Goal: Task Accomplishment & Management: Manage account settings

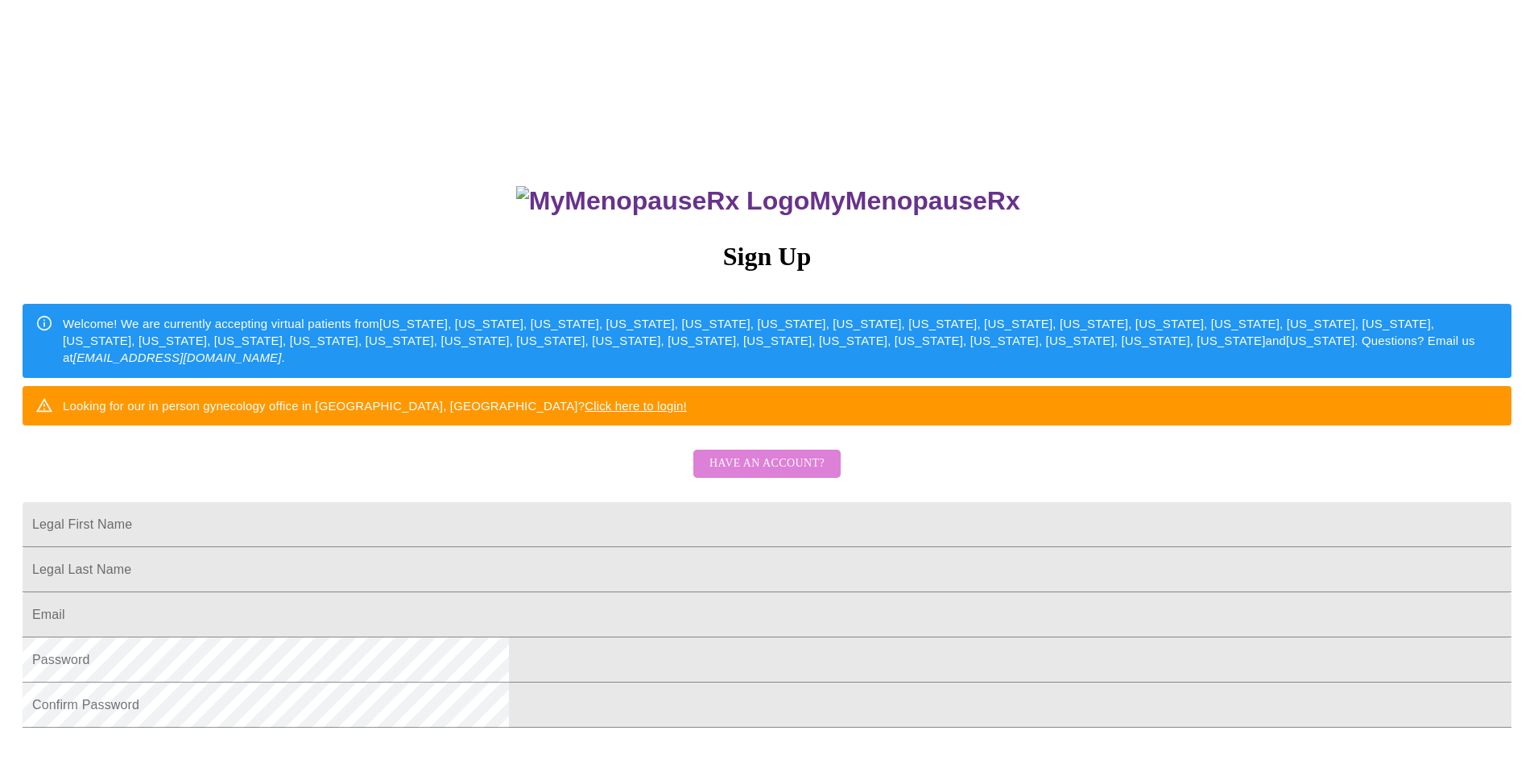
click at [801, 478] on button "Have an account?" at bounding box center [767, 463] width 147 height 28
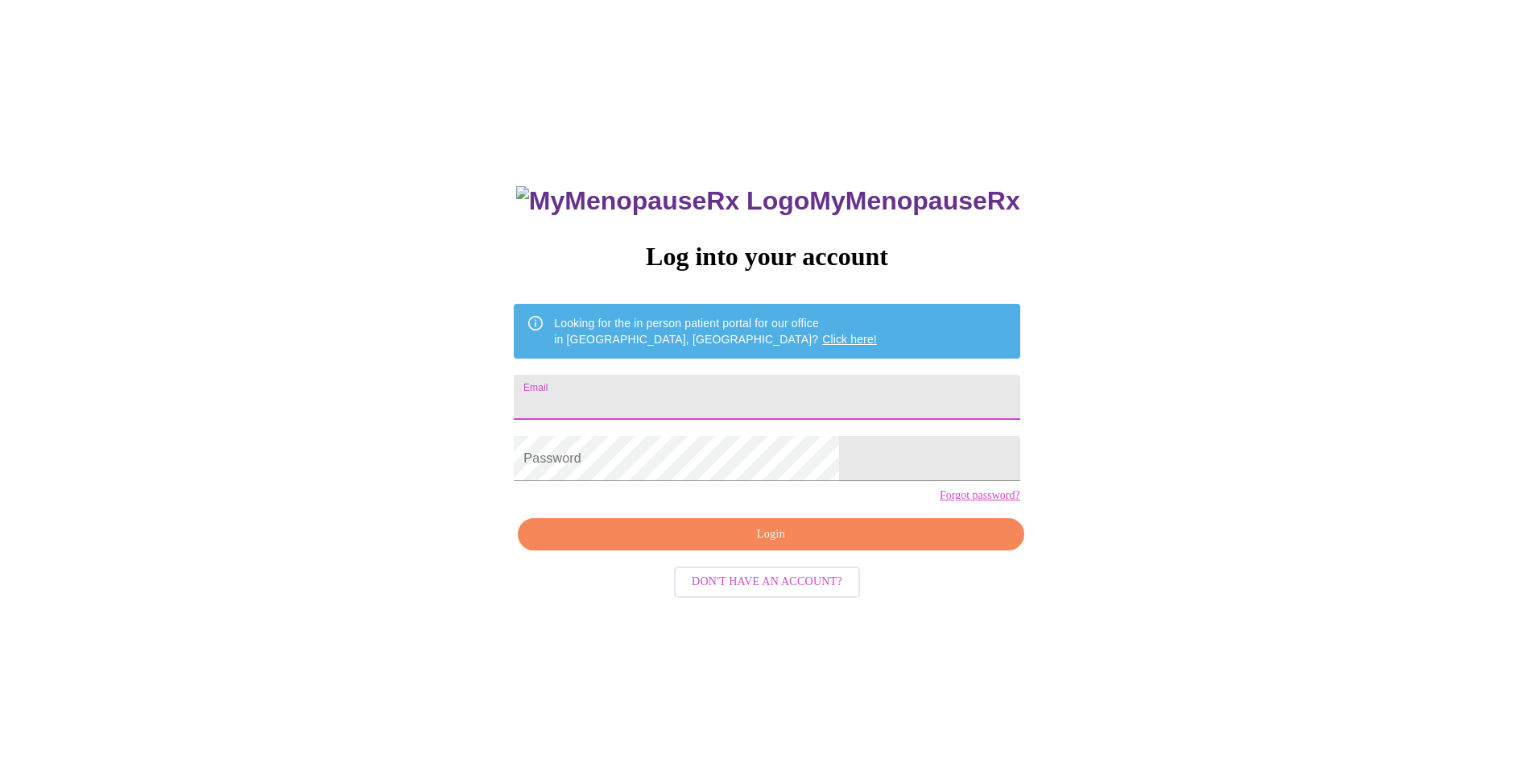
click at [707, 395] on input "Email" at bounding box center [767, 397] width 506 height 45
type input "[EMAIL_ADDRESS][DOMAIN_NAME]"
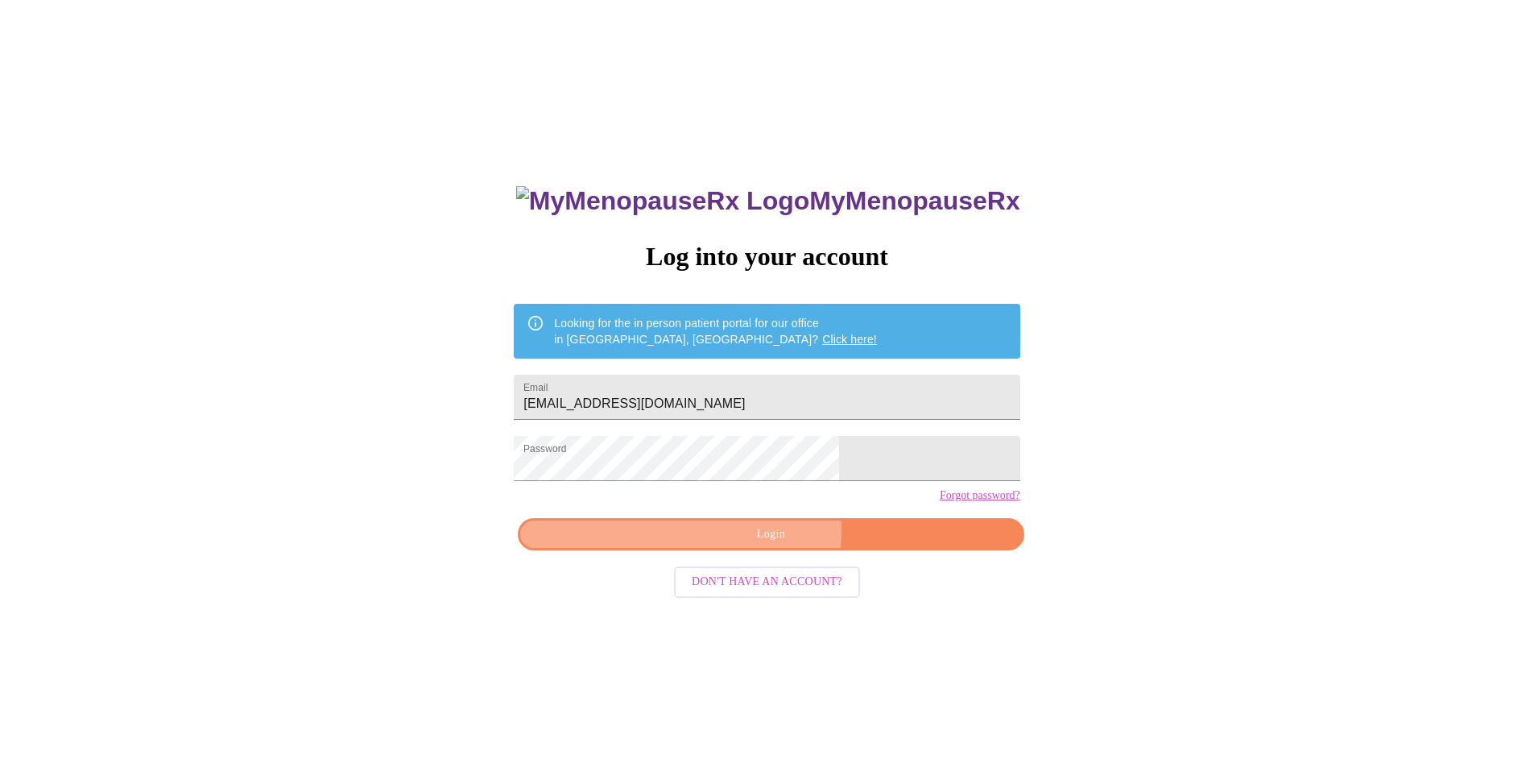
click at [752, 545] on span "Login" at bounding box center [770, 534] width 469 height 20
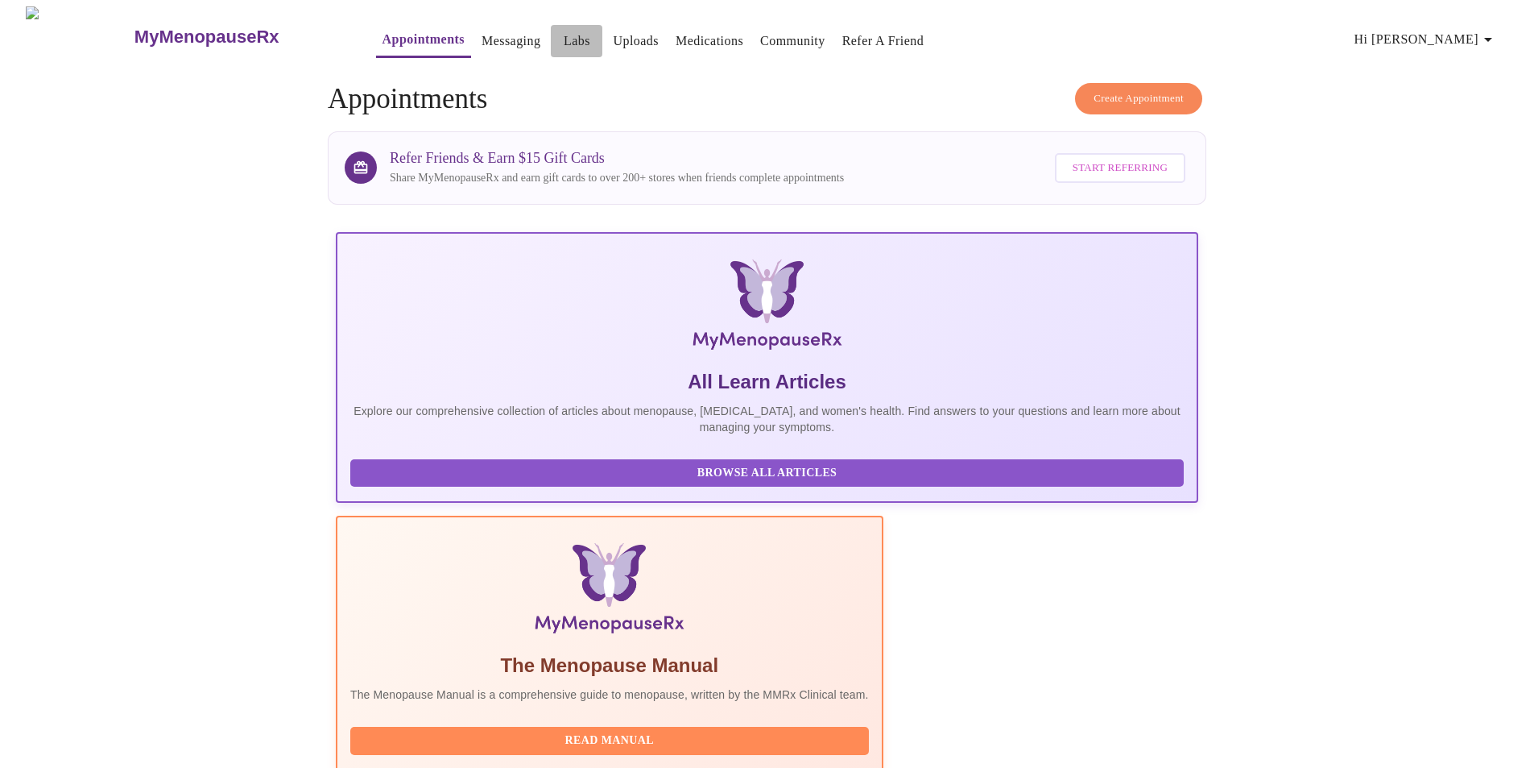
click at [564, 30] on link "Labs" at bounding box center [577, 41] width 27 height 23
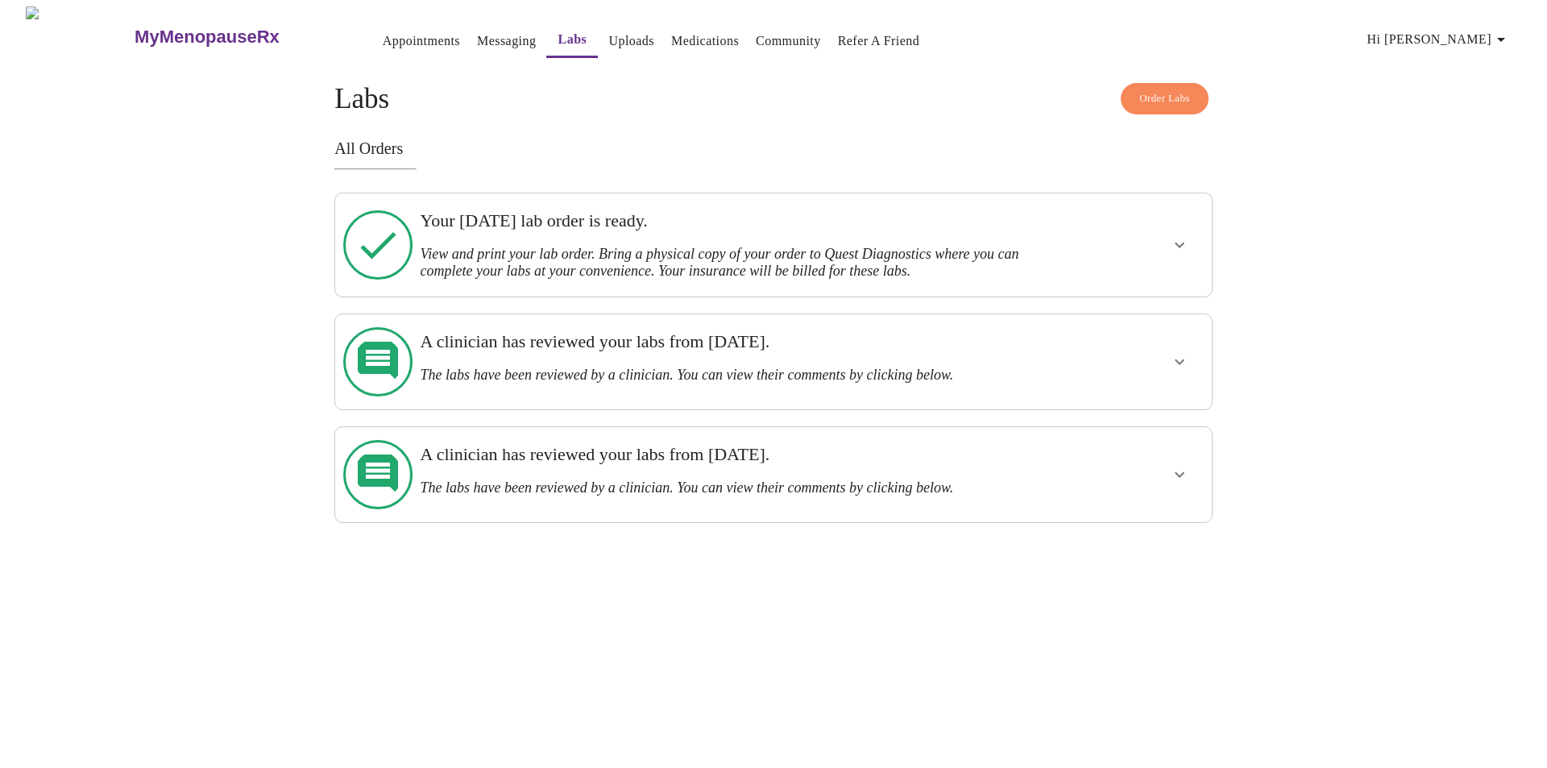
click at [495, 31] on link "Messaging" at bounding box center [506, 41] width 59 height 23
click at [706, 43] on link "Medications" at bounding box center [705, 41] width 68 height 23
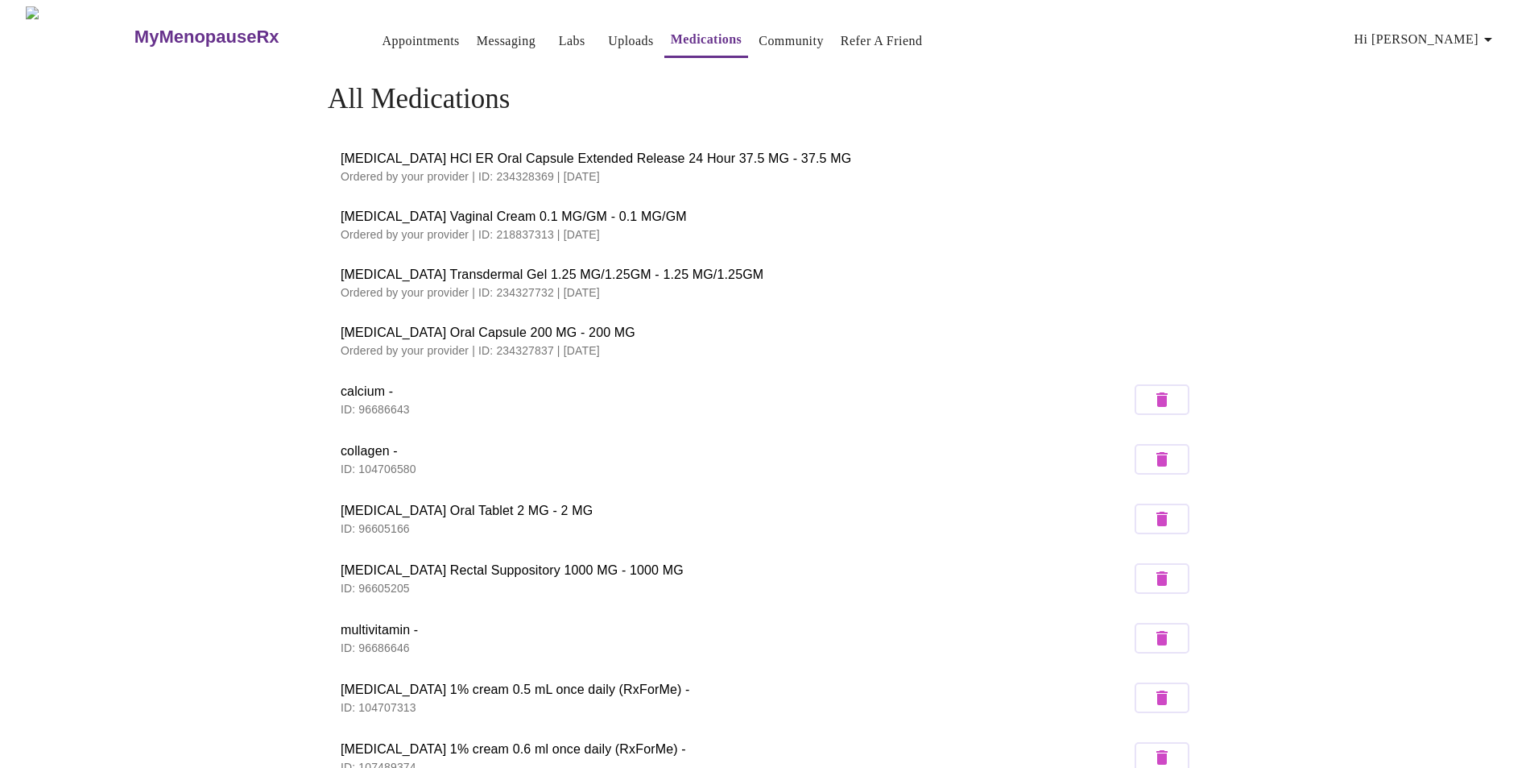
click at [1475, 36] on span "Hi [PERSON_NAME]" at bounding box center [1426, 39] width 143 height 23
click at [1454, 130] on li "Log out" at bounding box center [1463, 120] width 74 height 29
